Goal: Check status: Check status

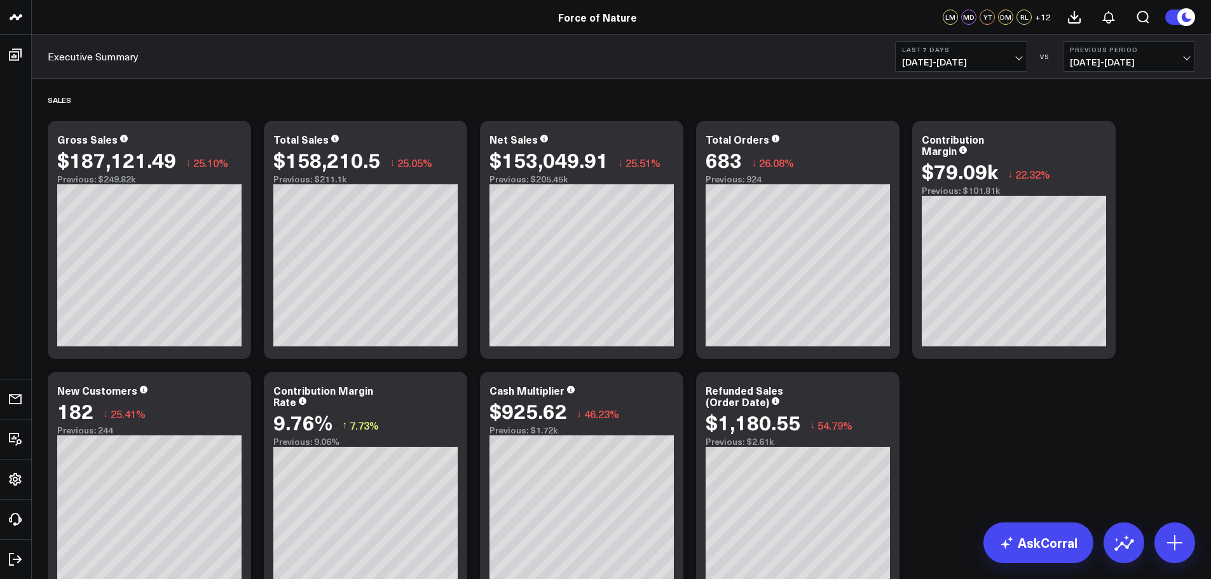
click at [978, 57] on span "[DATE] - [DATE]" at bounding box center [961, 62] width 118 height 10
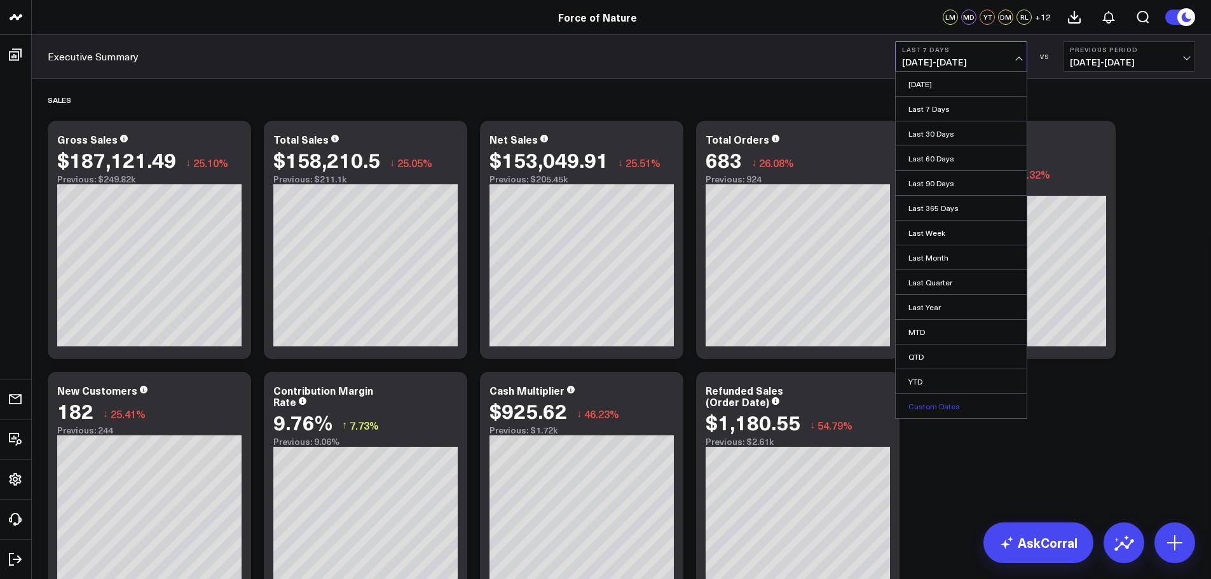
click at [943, 399] on link "Custom Dates" at bounding box center [961, 406] width 131 height 24
select select "8"
select select "2025"
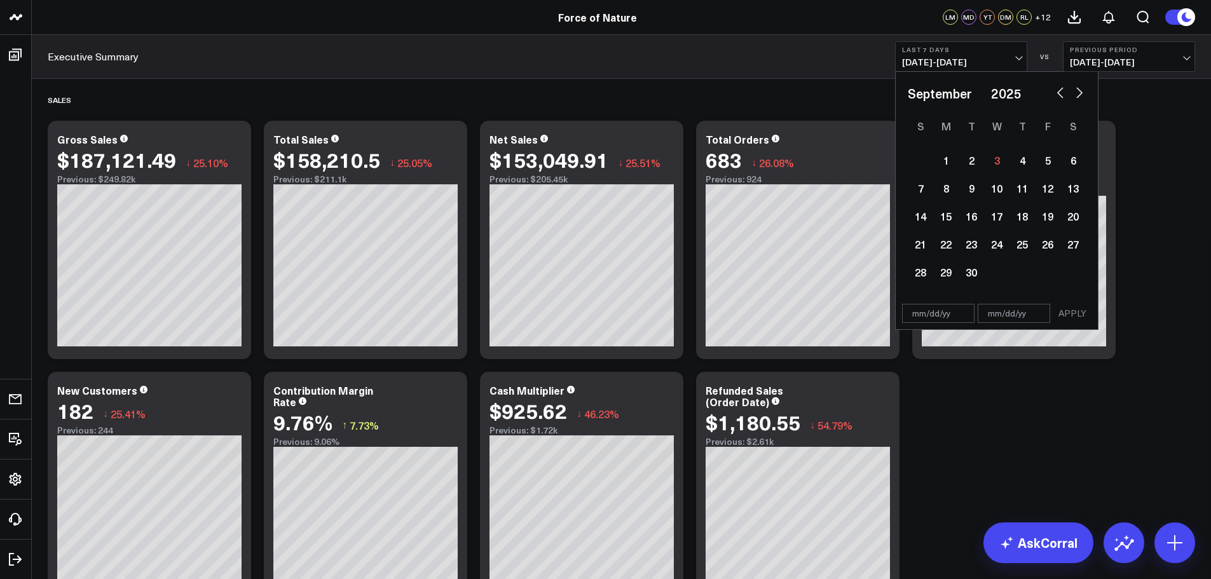
click at [1065, 97] on button "button" at bounding box center [1060, 91] width 13 height 15
select select "7"
select select "2025"
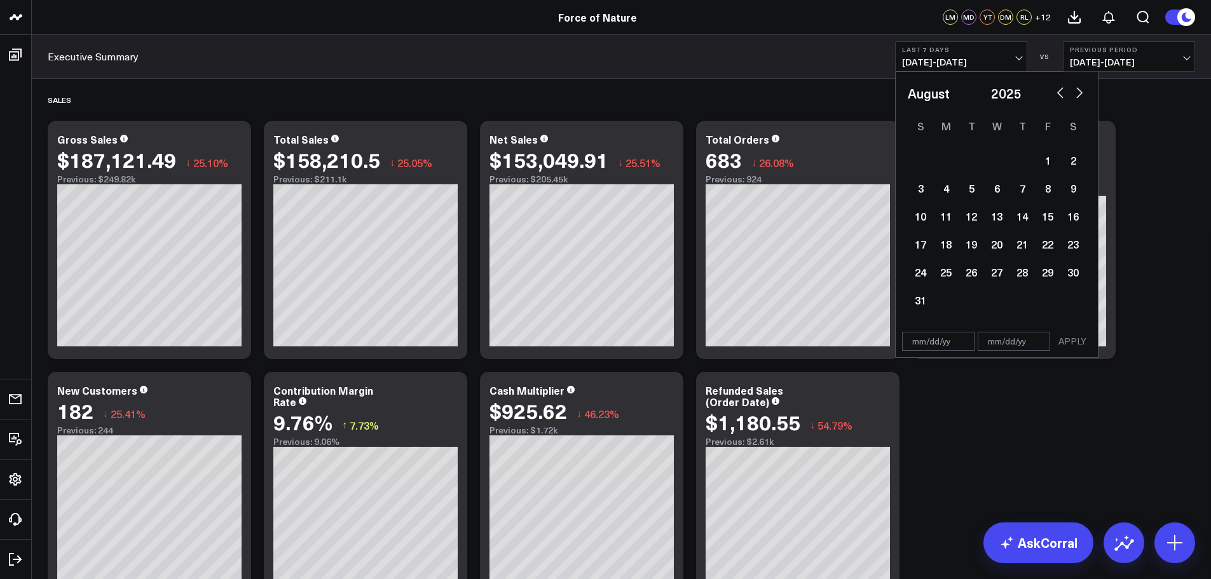
click at [1060, 94] on button "button" at bounding box center [1060, 91] width 13 height 15
select select "6"
select select "2025"
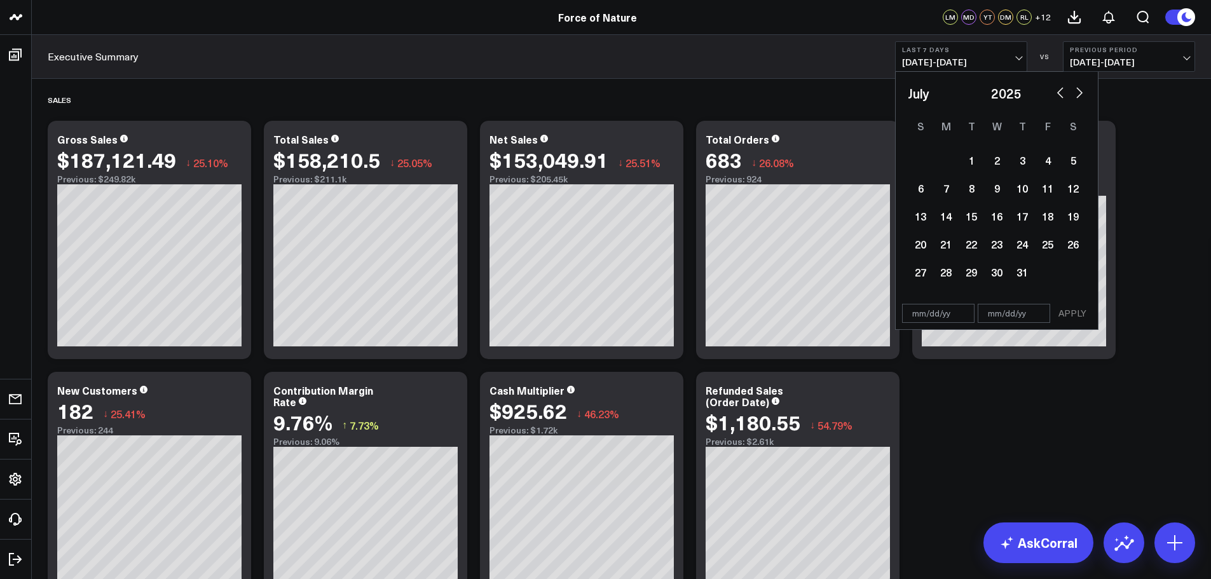
click at [1076, 97] on button "button" at bounding box center [1079, 91] width 13 height 15
select select "7"
select select "2025"
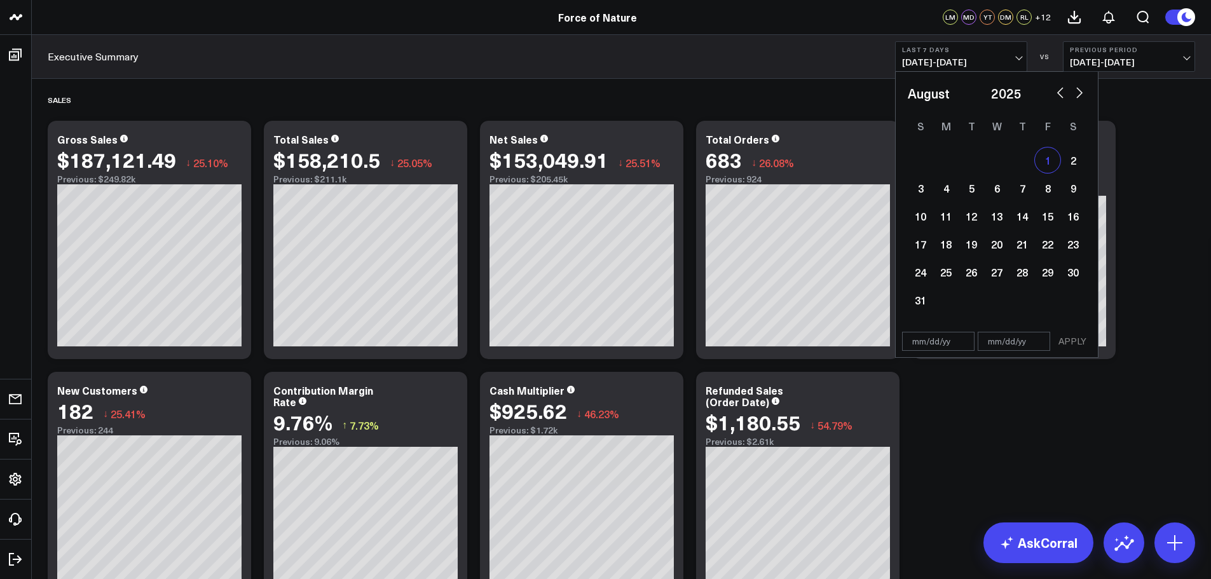
click at [1051, 164] on div "1" at bounding box center [1047, 159] width 25 height 25
type input "[DATE]"
select select "7"
select select "2025"
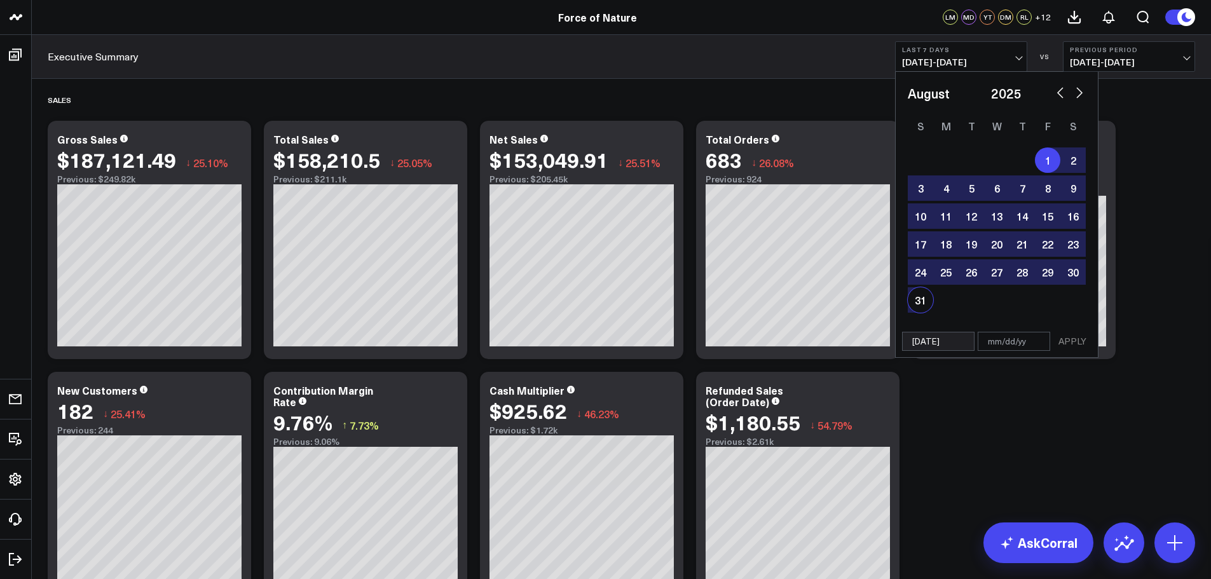
click at [920, 298] on div "31" at bounding box center [920, 299] width 25 height 25
type input "[DATE]"
select select "7"
select select "2025"
click at [1086, 339] on button "APPLY" at bounding box center [1072, 341] width 38 height 19
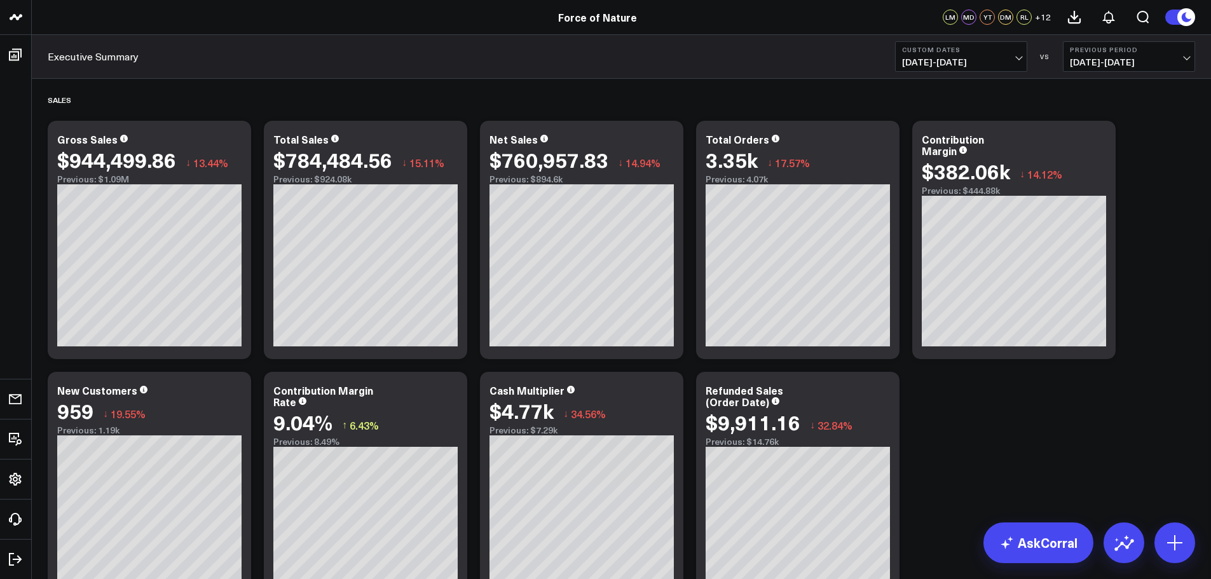
click at [1114, 62] on span "[DATE] - [DATE]" at bounding box center [1129, 62] width 118 height 10
click at [1112, 183] on link "Custom Dates" at bounding box center [1128, 183] width 131 height 24
select select "8"
select select "2025"
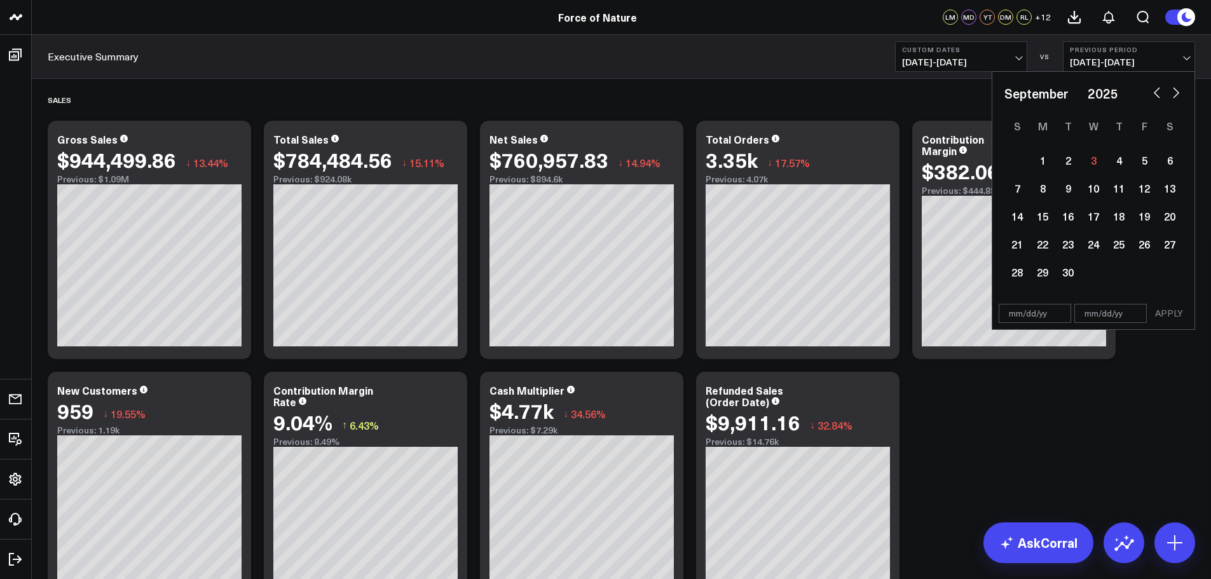
click at [1156, 91] on button "button" at bounding box center [1156, 91] width 13 height 15
select select "7"
select select "2025"
click at [1156, 91] on button "button" at bounding box center [1156, 91] width 13 height 15
select select "6"
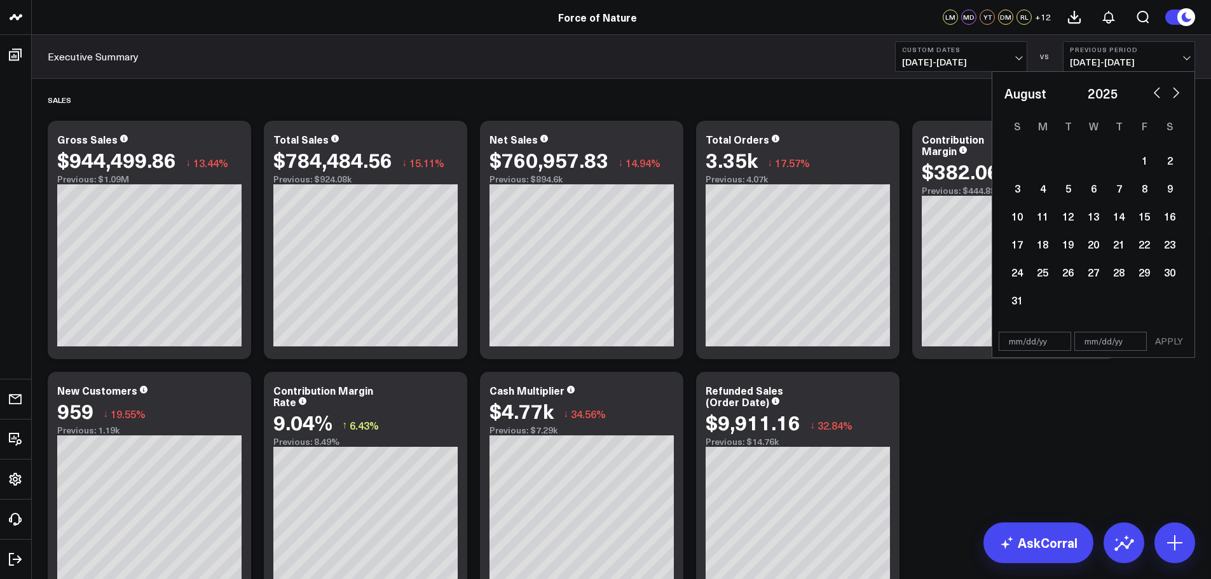
select select "2025"
click at [1154, 85] on button "button" at bounding box center [1156, 91] width 13 height 15
select select "5"
select select "2025"
click at [1022, 161] on div "1" at bounding box center [1016, 159] width 25 height 25
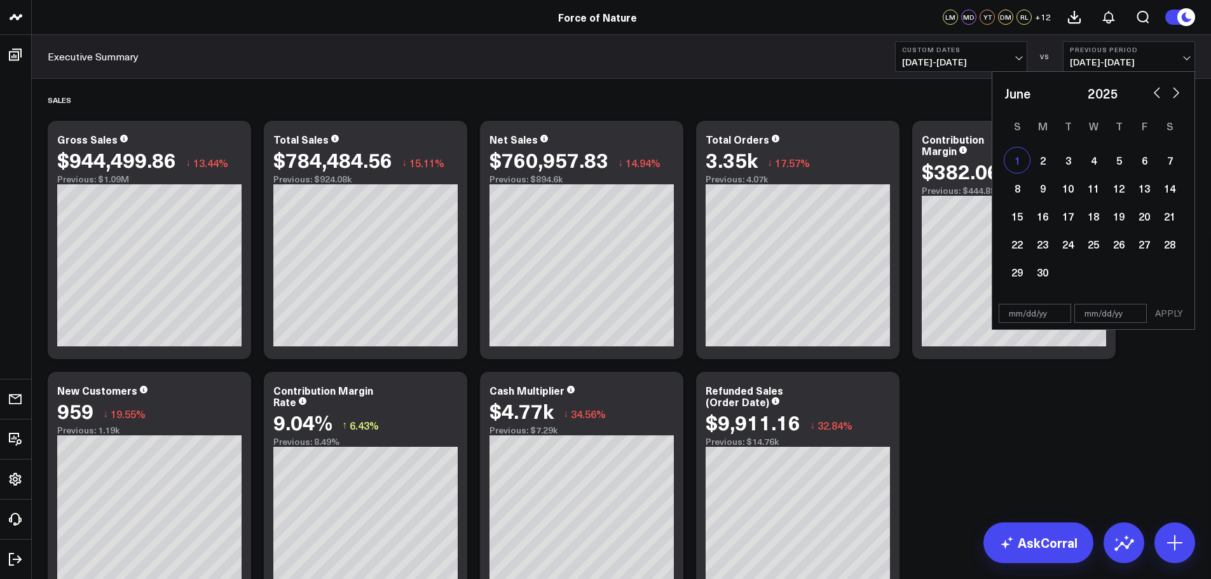
type input "[DATE]"
select select "5"
select select "2025"
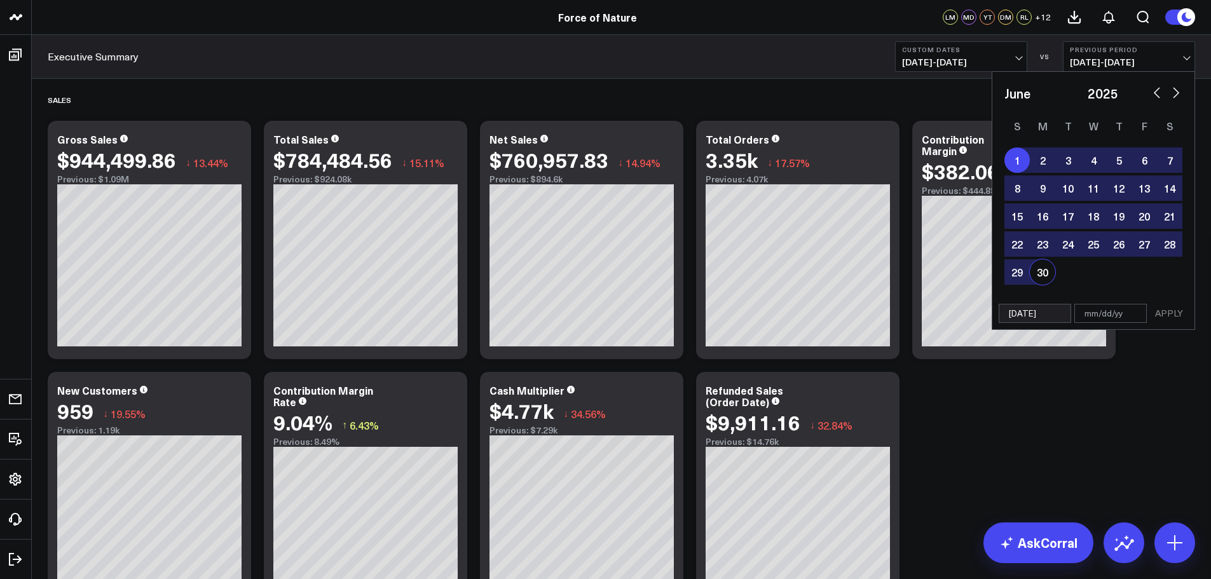
click at [1043, 272] on div "30" at bounding box center [1042, 271] width 25 height 25
type input "[DATE]"
select select "5"
select select "2025"
click at [1173, 317] on button "APPLY" at bounding box center [1169, 313] width 38 height 19
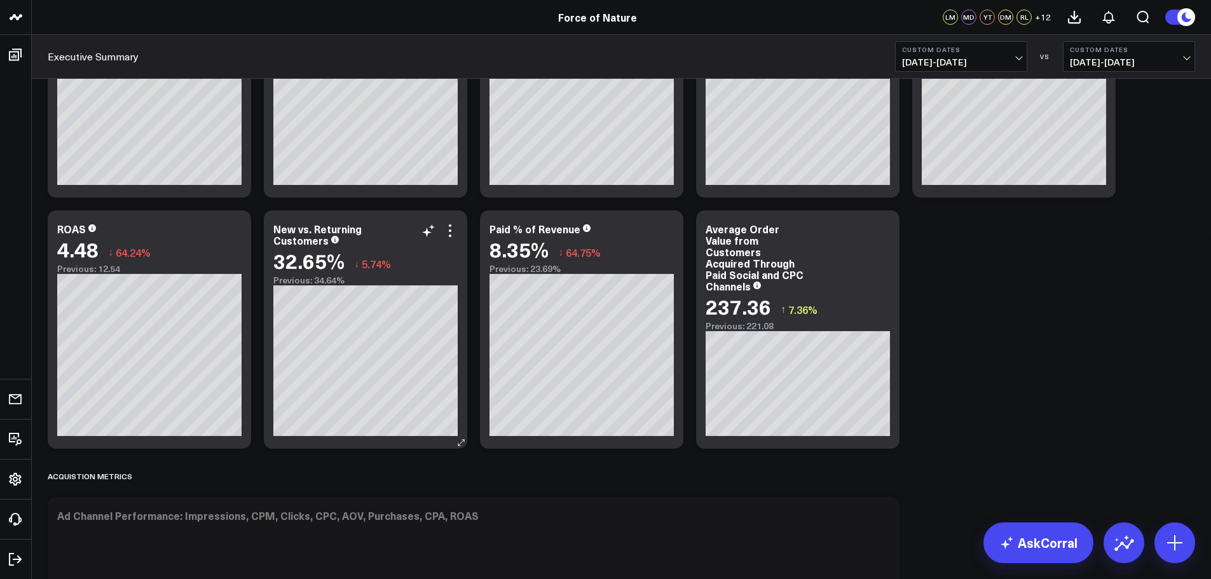
scroll to position [826, 0]
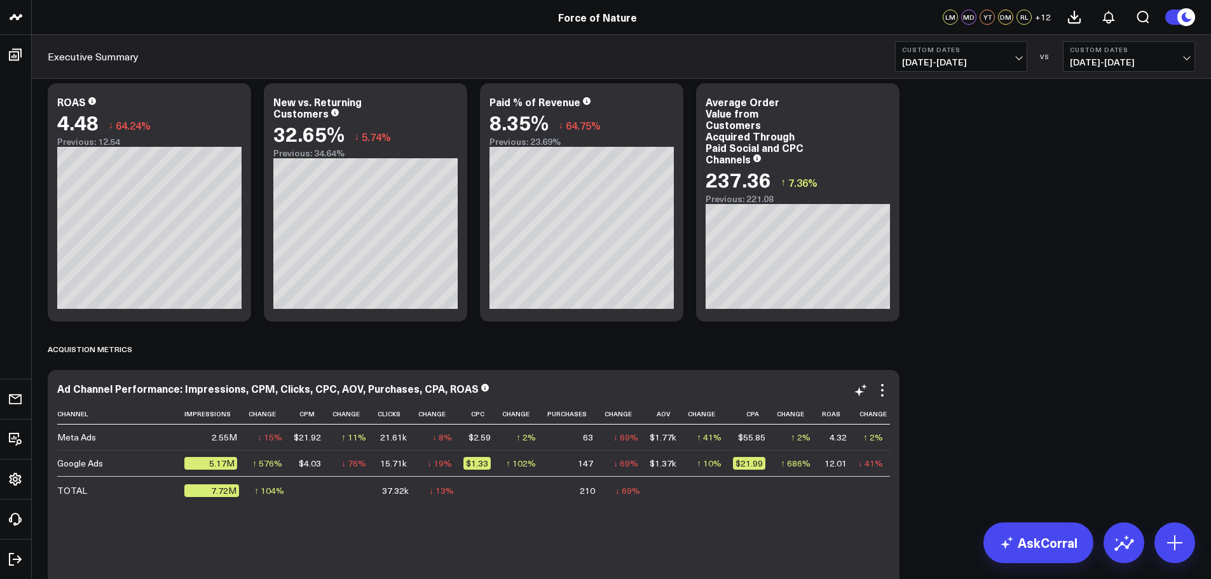
drag, startPoint x: 461, startPoint y: 406, endPoint x: 511, endPoint y: 522, distance: 127.0
click at [512, 522] on div "Channel Impressions Change Cpm Change Clicks Change Cpc Change Purchases Change…" at bounding box center [473, 500] width 833 height 192
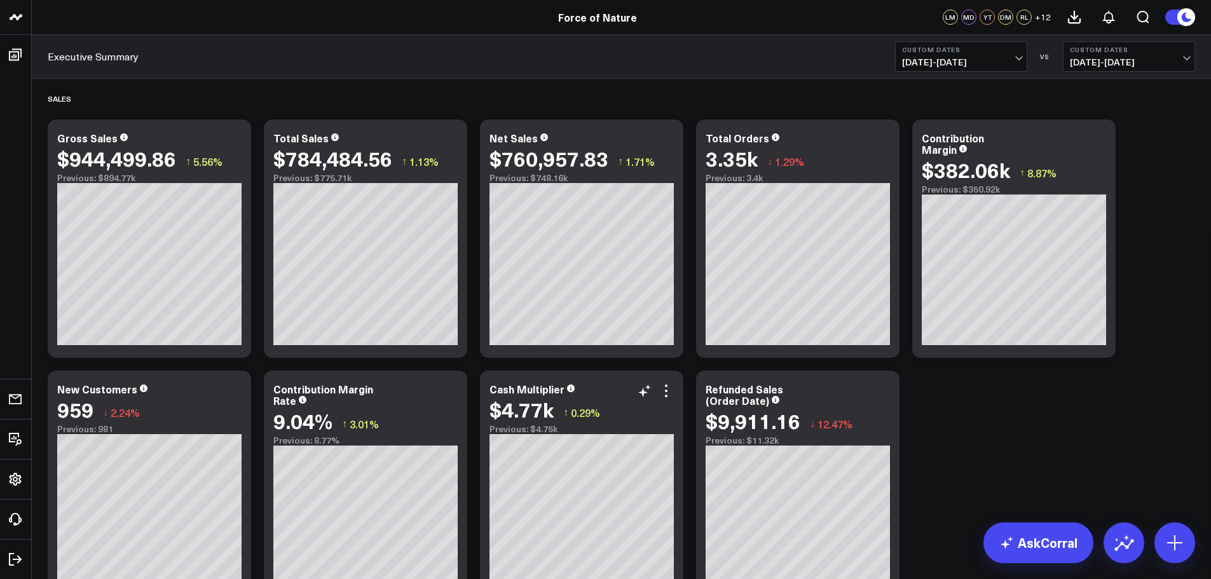
scroll to position [0, 0]
